Goal: Complete application form

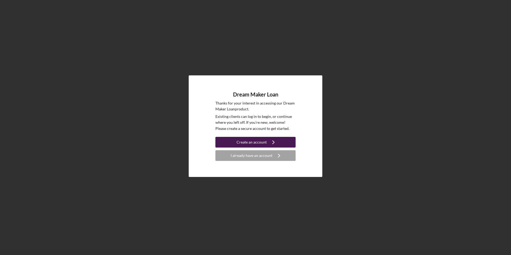
click at [270, 143] on icon "Icon/Navigate" at bounding box center [273, 142] width 13 height 13
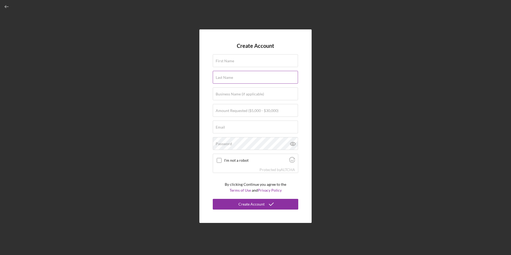
click at [227, 60] on label "First Name" at bounding box center [225, 61] width 18 height 4
click at [227, 60] on input "First Name" at bounding box center [255, 60] width 85 height 13
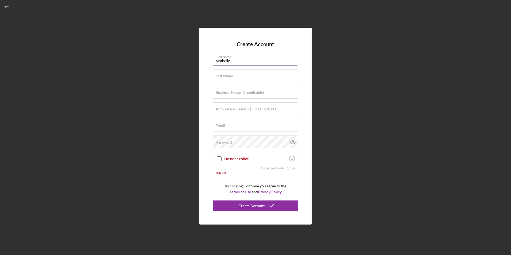
type input "Marbelly"
type input "[PERSON_NAME]"
type input "Marbelly Multiservices"
type input "$20,000"
type input "[EMAIL_ADDRESS][DOMAIN_NAME]"
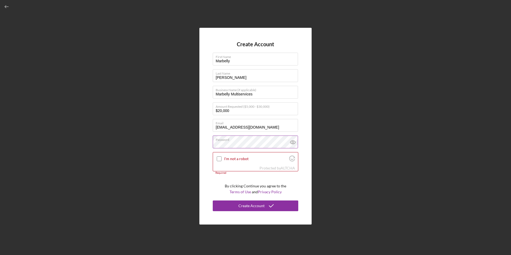
click at [288, 141] on icon at bounding box center [292, 142] width 13 height 13
click at [217, 156] on input "I'm not a robot" at bounding box center [219, 158] width 5 height 5
checkbox input "true"
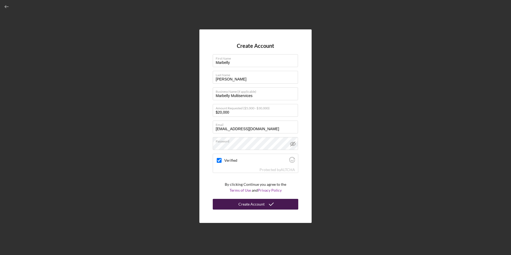
click at [264, 206] on button "Create Account" at bounding box center [256, 204] width 86 height 11
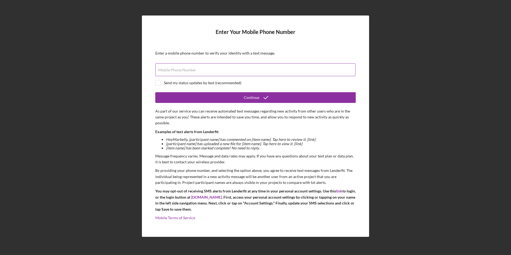
click at [228, 68] on div "Mobile Phone Number" at bounding box center [255, 69] width 200 height 13
type input "[PHONE_NUMBER]"
click at [151, 84] on div "Enter Your Mobile Phone Number Enter a mobile phone number to verify your ident…" at bounding box center [255, 127] width 227 height 222
click at [155, 83] on div "Enter Your Mobile Phone Number Enter a mobile phone number to verify your ident…" at bounding box center [255, 127] width 227 height 222
click at [183, 83] on div "Send my status updates by text (recommended)" at bounding box center [203, 83] width 78 height 4
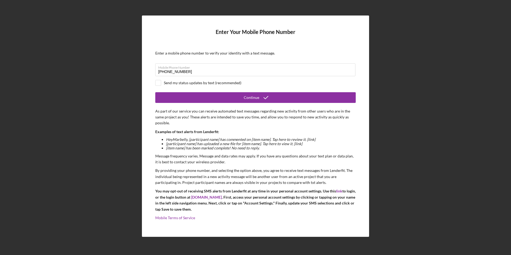
checkbox input "true"
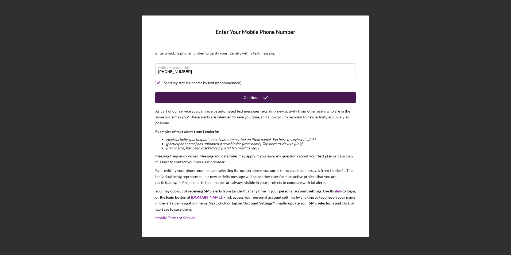
click at [208, 93] on button "Continue" at bounding box center [255, 97] width 200 height 11
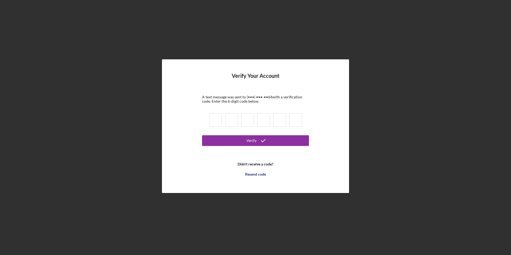
click at [219, 123] on input at bounding box center [215, 119] width 13 height 13
type input "4"
type input "6"
type input "1"
type input "9"
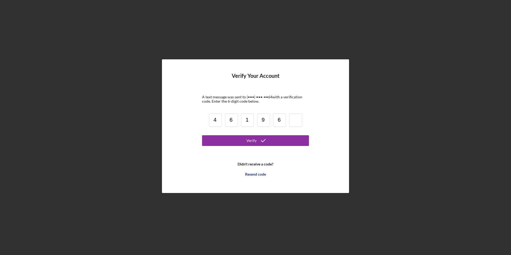
type input "6"
type input "1"
click at [257, 139] on icon "submit" at bounding box center [263, 140] width 13 height 13
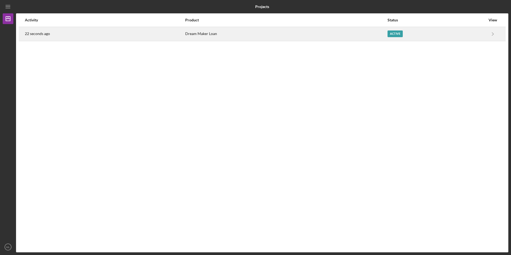
click at [399, 33] on div "Active" at bounding box center [395, 33] width 15 height 7
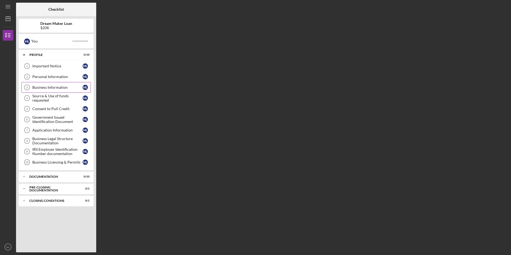
click at [58, 87] on div "Business Information" at bounding box center [57, 87] width 50 height 4
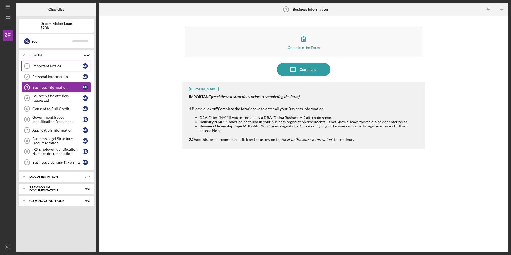
click at [48, 65] on div "Important Notice" at bounding box center [57, 66] width 50 height 4
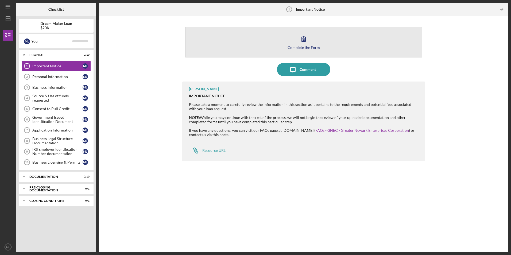
click at [300, 45] on div "Complete the Form" at bounding box center [304, 47] width 32 height 4
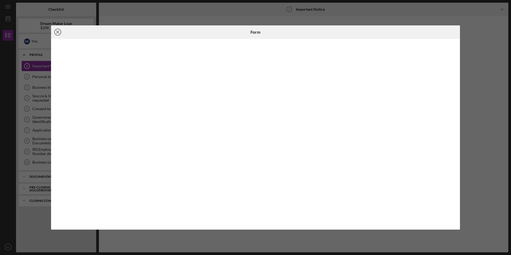
click at [57, 31] on line at bounding box center [57, 32] width 3 height 3
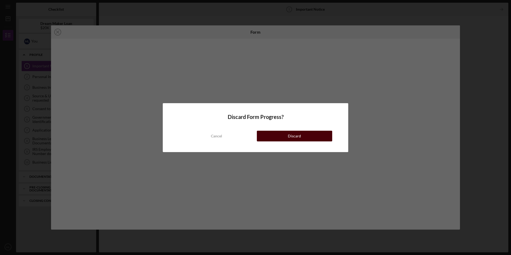
click at [282, 137] on button "Discard" at bounding box center [294, 136] width 75 height 11
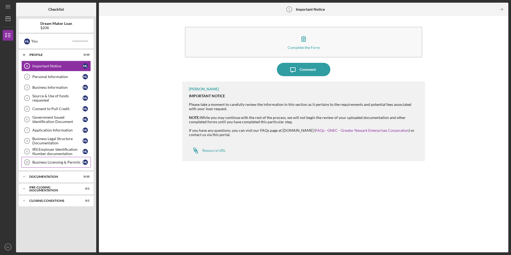
click at [63, 160] on div "Business Licensing & Permits" at bounding box center [57, 162] width 50 height 4
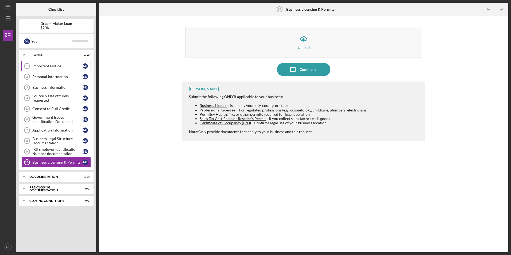
click at [49, 66] on div "Important Notice" at bounding box center [57, 66] width 50 height 4
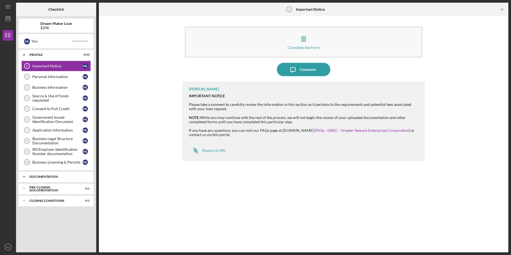
click at [44, 179] on div "Icon/Expander Documentation 0 / 10" at bounding box center [56, 176] width 75 height 11
